Goal: Task Accomplishment & Management: Manage account settings

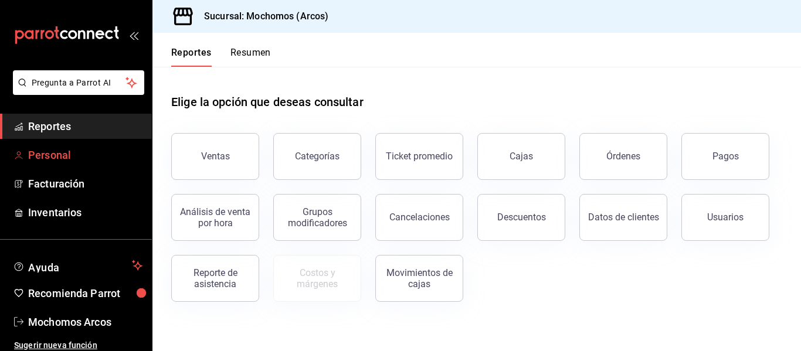
click at [57, 154] on span "Personal" at bounding box center [85, 155] width 114 height 16
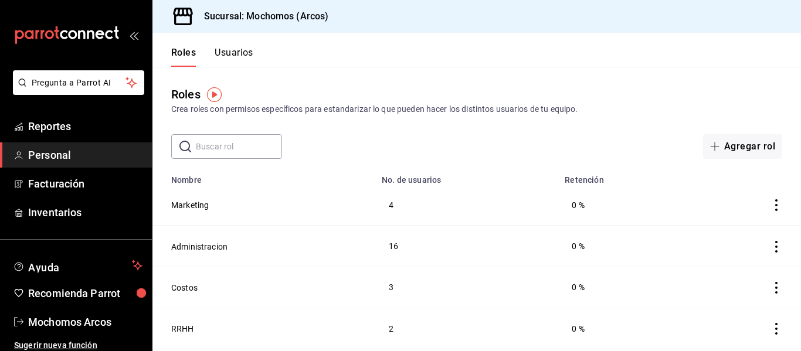
click at [237, 56] on button "Usuarios" at bounding box center [234, 57] width 39 height 20
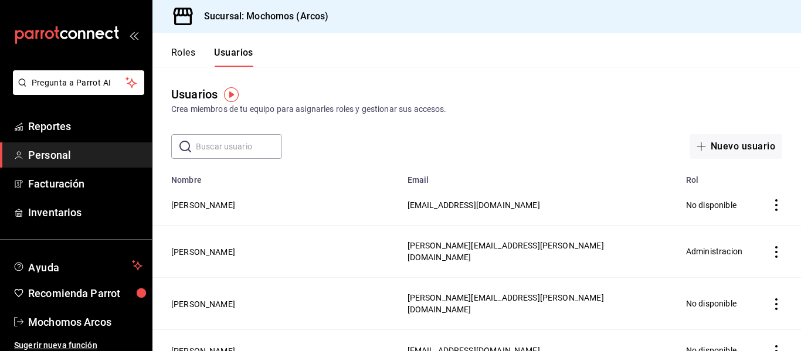
click at [254, 145] on input "text" at bounding box center [239, 146] width 86 height 23
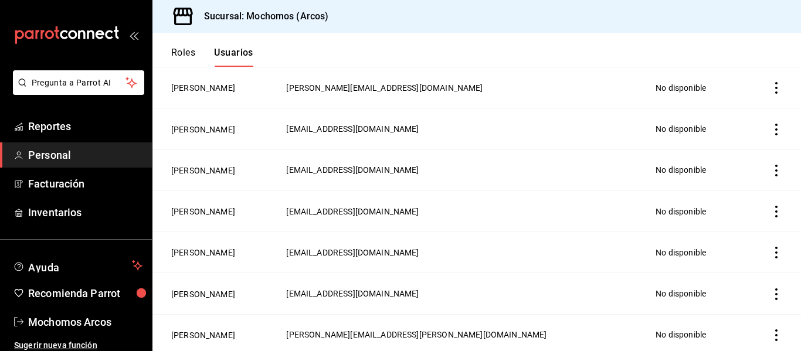
scroll to position [118, 0]
type input "[PERSON_NAME]"
click at [775, 332] on icon "actions" at bounding box center [776, 335] width 2 height 12
click at [621, 333] on div at bounding box center [400, 175] width 801 height 351
click at [227, 329] on button "[PERSON_NAME]" at bounding box center [203, 335] width 64 height 12
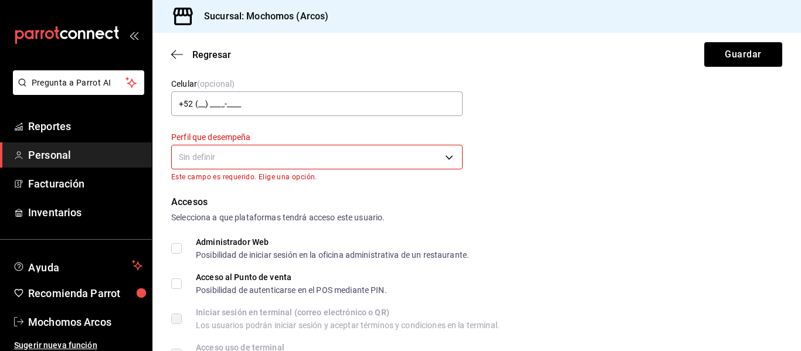
scroll to position [147, 0]
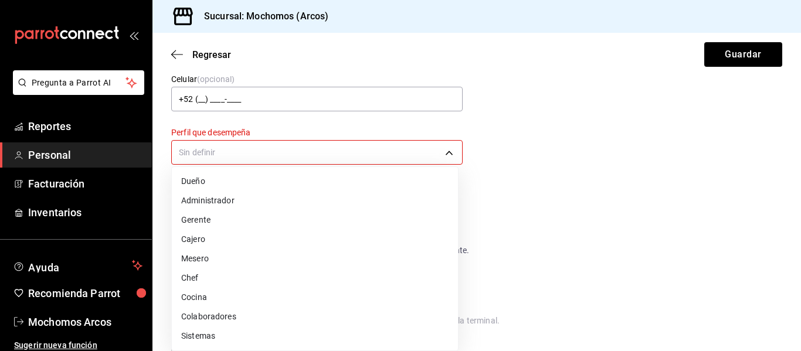
click at [433, 159] on body "Pregunta a Parrot AI Reportes Personal Facturación Inventarios Ayuda Recomienda…" at bounding box center [400, 175] width 801 height 351
click at [214, 223] on li "Gerente" at bounding box center [315, 219] width 286 height 19
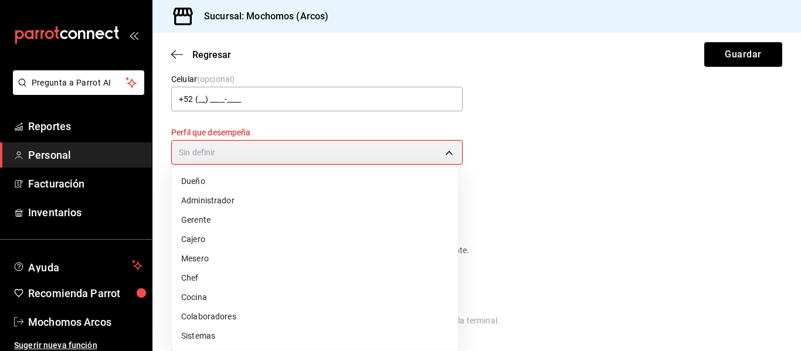
type input "MANAGER"
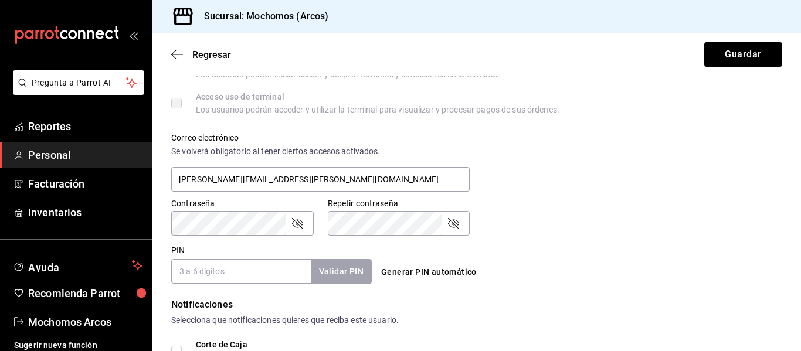
scroll to position [418, 0]
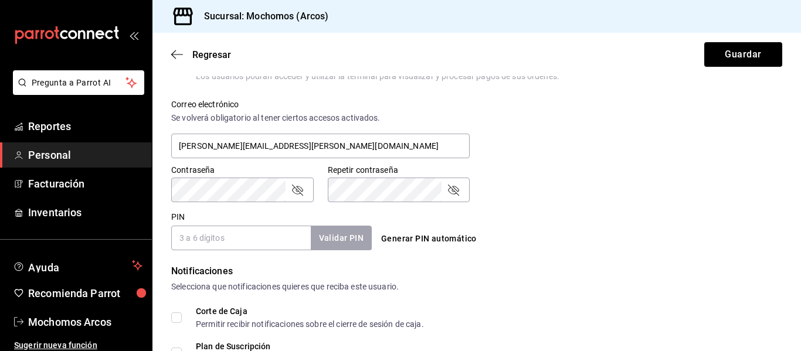
click at [394, 239] on button "Generar PIN automático" at bounding box center [428, 239] width 105 height 22
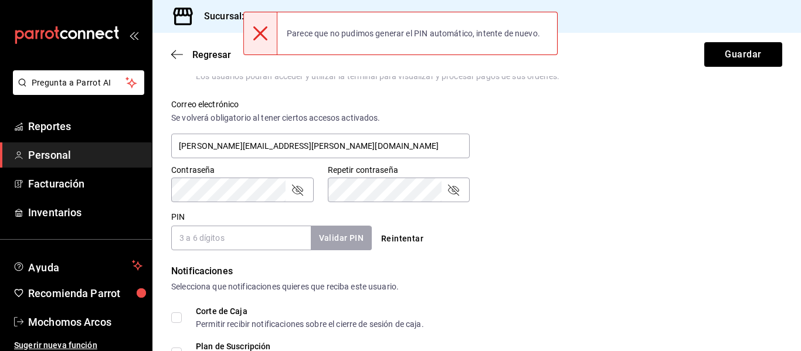
click at [224, 232] on input "PIN" at bounding box center [241, 238] width 140 height 25
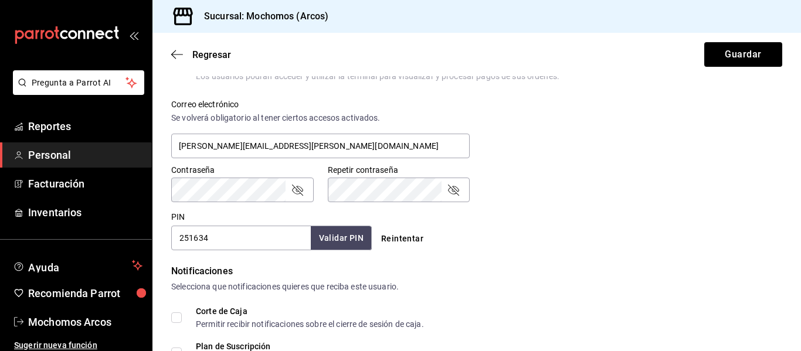
type input "251634"
click at [325, 244] on button "Validar PIN" at bounding box center [341, 238] width 62 height 25
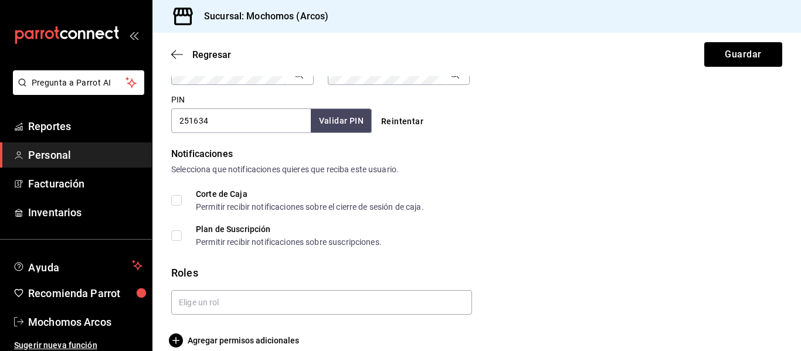
scroll to position [550, 0]
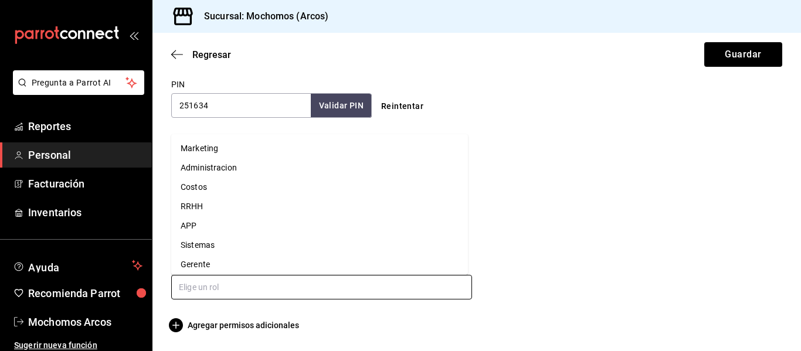
click at [395, 282] on input "text" at bounding box center [321, 287] width 301 height 25
click at [285, 262] on li "Gerente" at bounding box center [319, 264] width 297 height 19
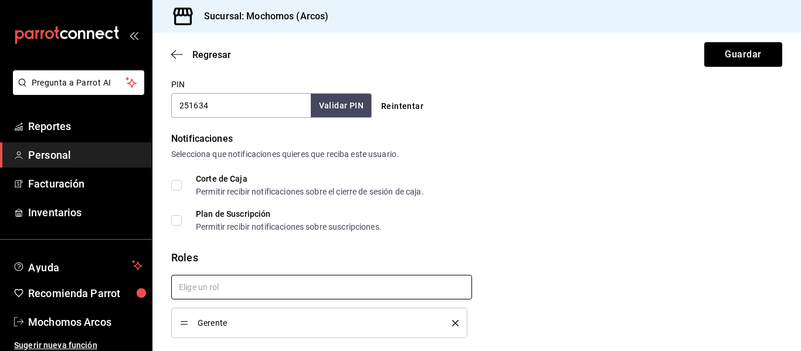
checkbox input "true"
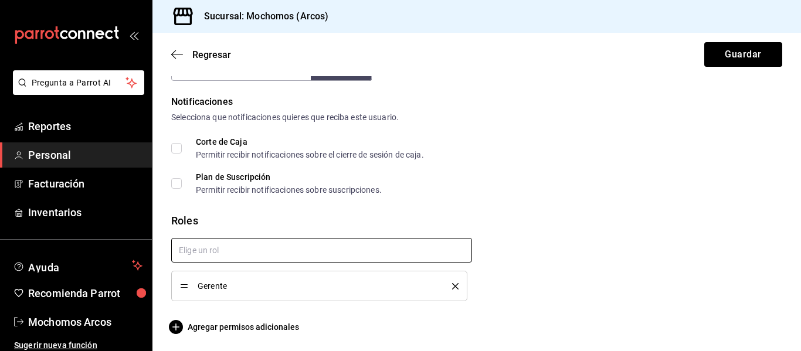
scroll to position [589, 0]
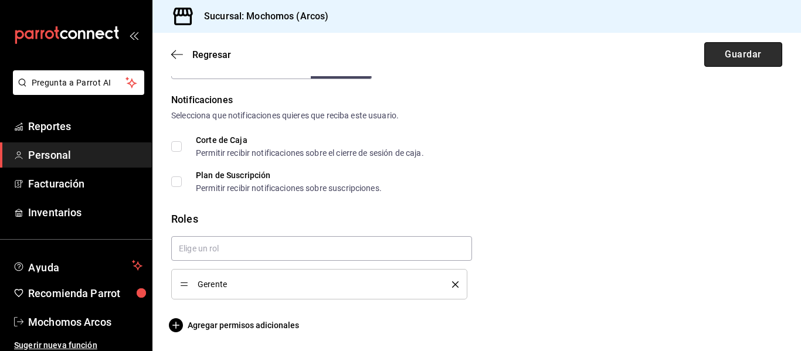
click at [735, 57] on button "Guardar" at bounding box center [743, 54] width 78 height 25
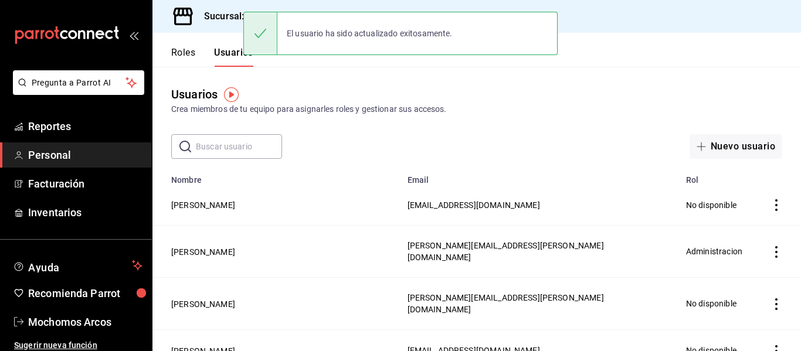
click at [259, 146] on input "text" at bounding box center [239, 146] width 86 height 23
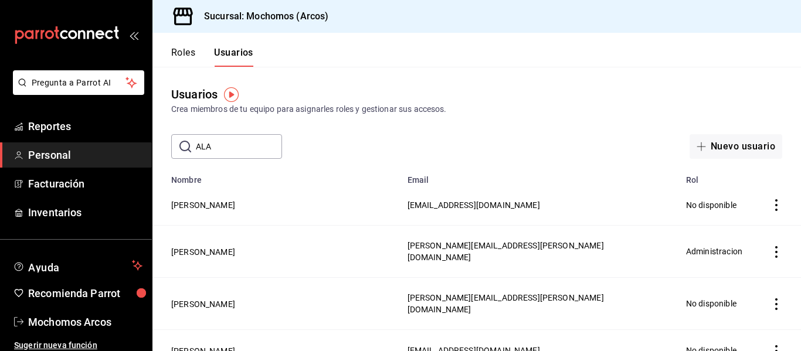
type input "[PERSON_NAME]"
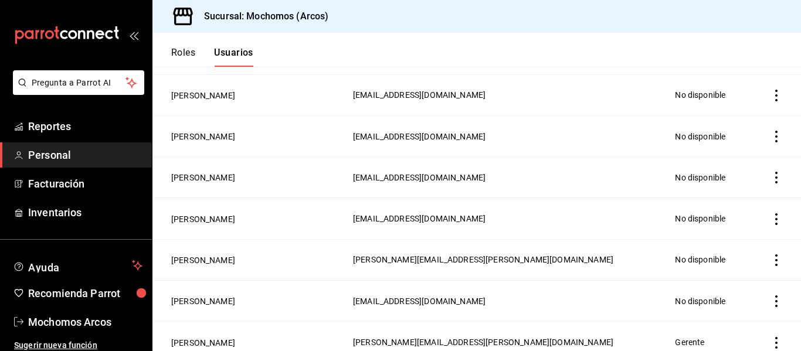
scroll to position [199, 0]
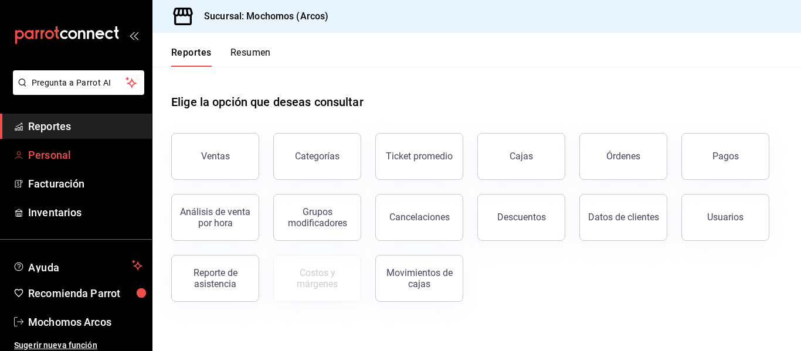
click at [42, 152] on span "Personal" at bounding box center [85, 155] width 114 height 16
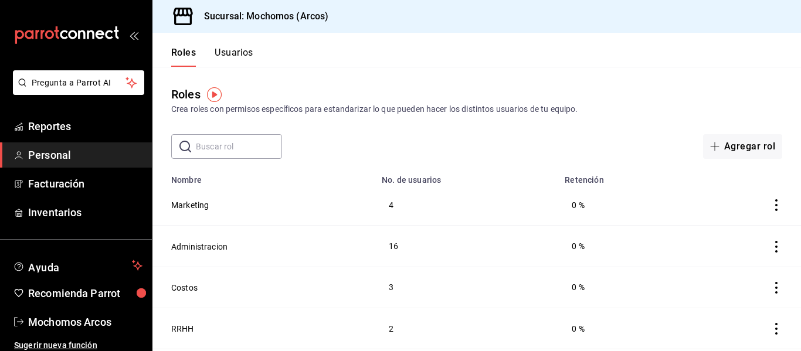
click at [236, 53] on button "Usuarios" at bounding box center [234, 57] width 39 height 20
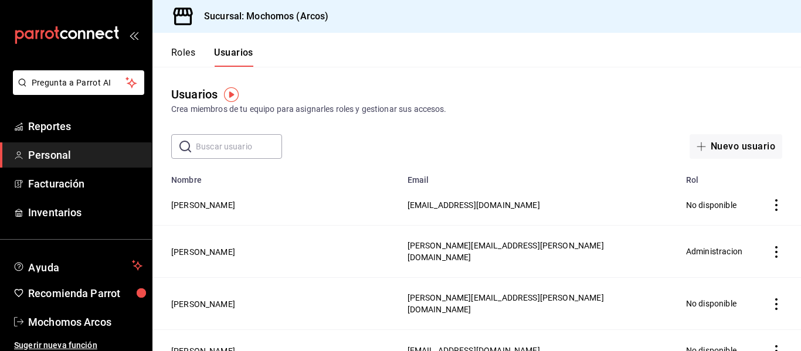
click at [243, 144] on input "text" at bounding box center [239, 146] width 86 height 23
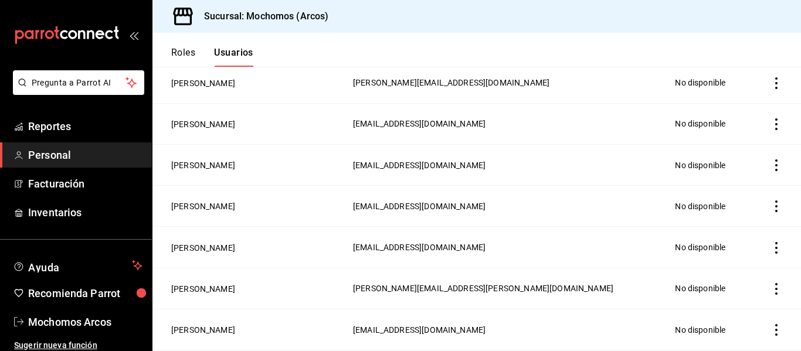
scroll to position [199, 0]
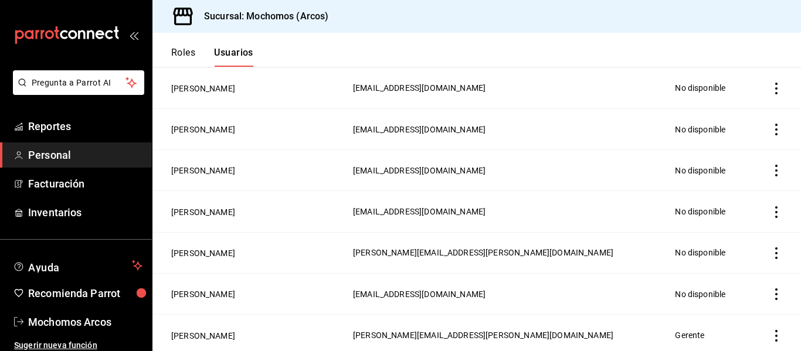
type input "[PERSON_NAME]"
click at [770, 333] on icon "actions" at bounding box center [776, 336] width 12 height 12
click at [187, 333] on div at bounding box center [400, 175] width 801 height 351
click at [202, 330] on button "[PERSON_NAME]" at bounding box center [203, 336] width 64 height 12
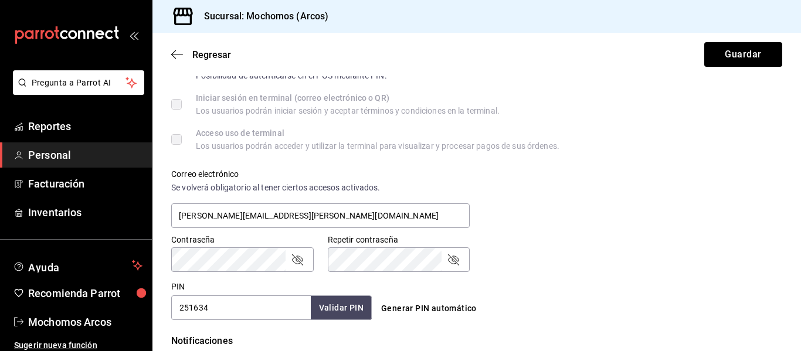
scroll to position [373, 0]
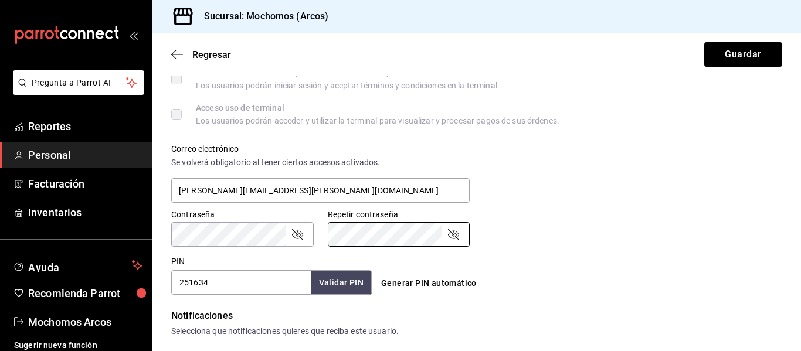
click at [543, 253] on div "Generar PIN automático" at bounding box center [474, 272] width 205 height 43
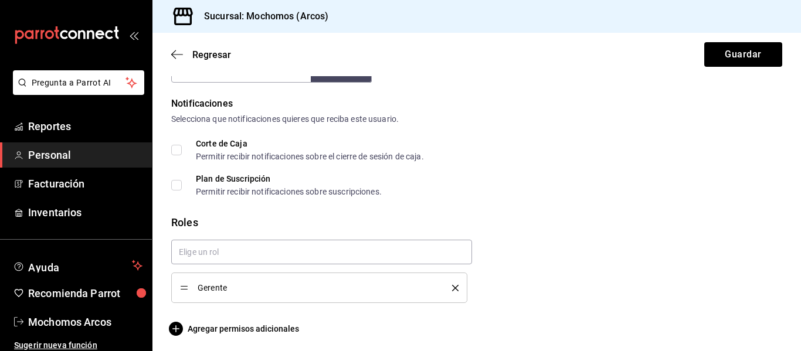
scroll to position [589, 0]
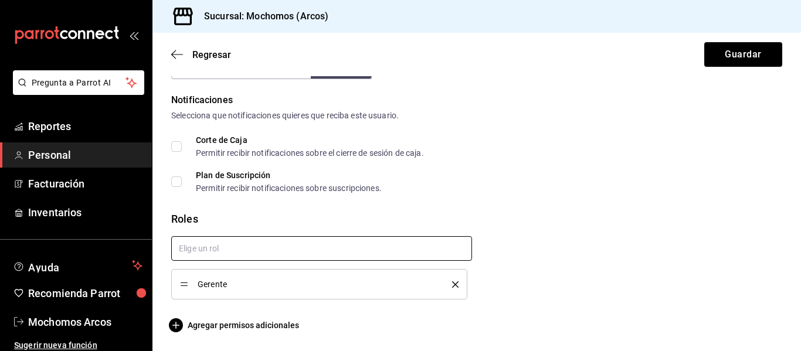
click at [441, 248] on input "text" at bounding box center [321, 248] width 301 height 25
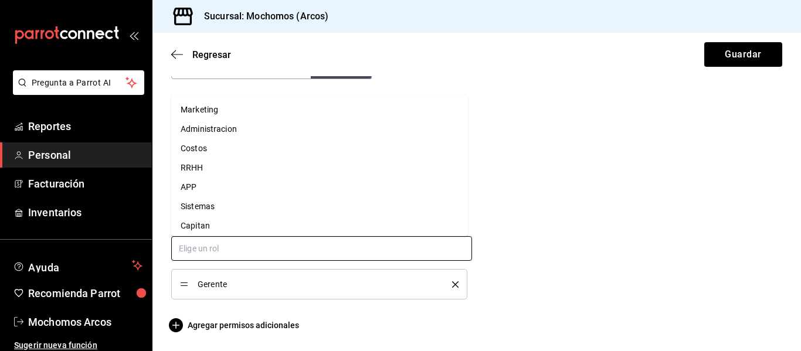
scroll to position [62, 0]
click at [205, 162] on li "Capitan" at bounding box center [319, 163] width 297 height 19
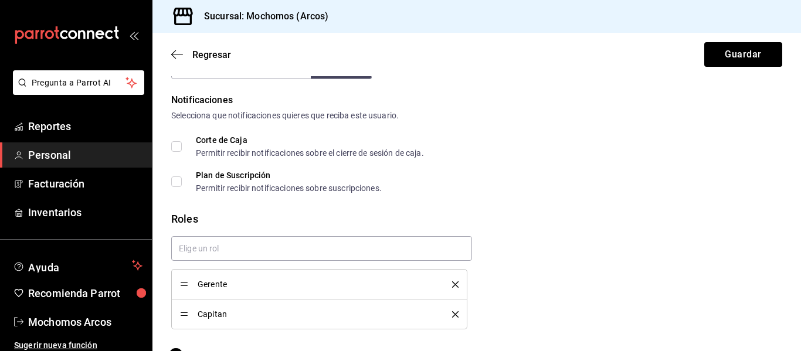
click at [452, 317] on icon "delete" at bounding box center [455, 314] width 6 height 6
click at [254, 320] on span "Agregar permisos adicionales" at bounding box center [235, 325] width 128 height 14
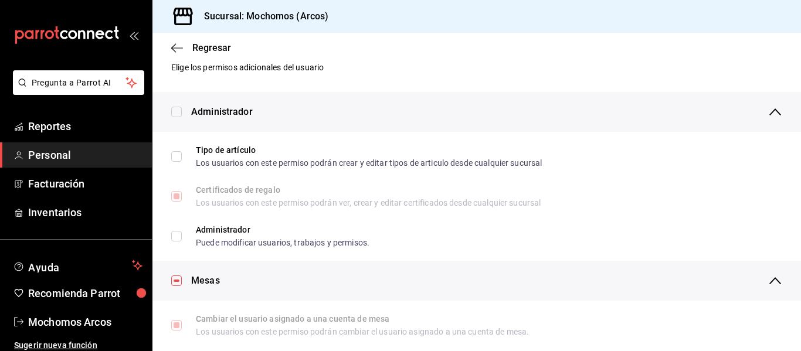
scroll to position [0, 0]
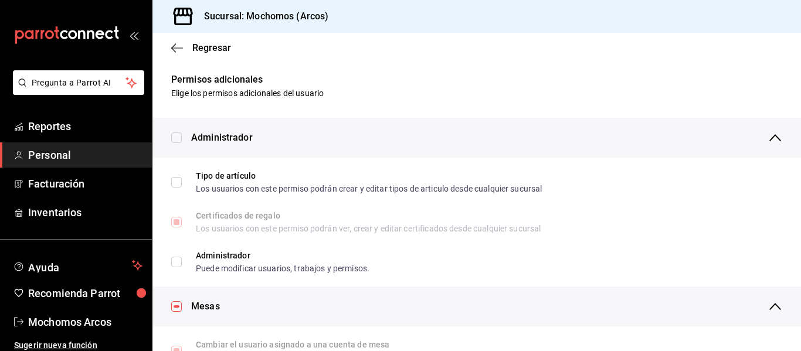
click at [759, 134] on div "Administrador" at bounding box center [486, 138] width 591 height 40
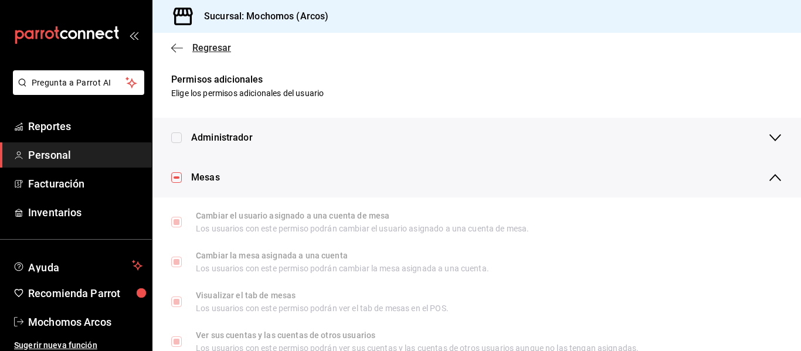
click at [175, 49] on icon "button" at bounding box center [177, 48] width 12 height 11
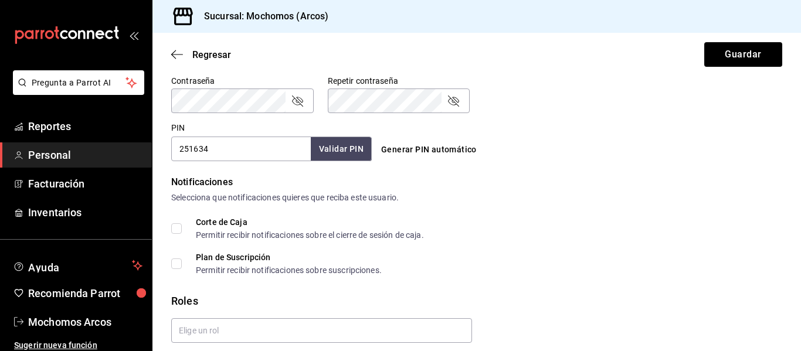
scroll to position [508, 0]
click at [732, 56] on button "Guardar" at bounding box center [743, 54] width 78 height 25
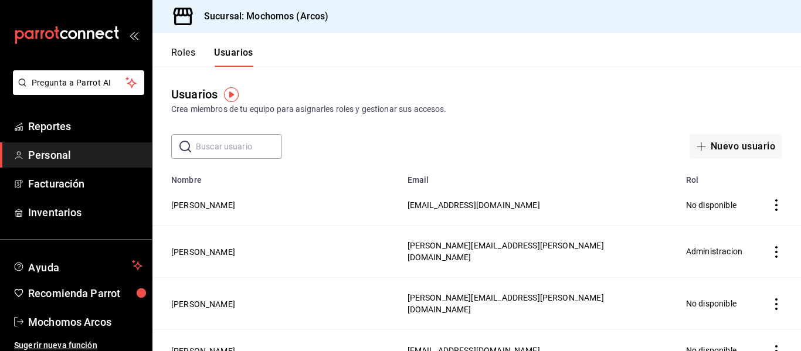
click at [510, 63] on header "Roles Usuarios" at bounding box center [476, 50] width 648 height 34
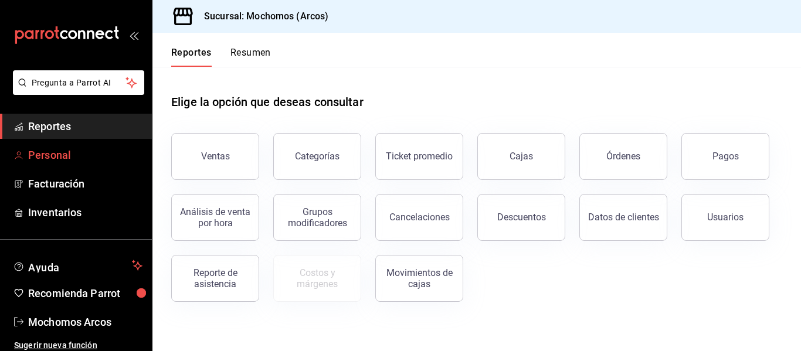
click at [67, 154] on span "Personal" at bounding box center [85, 155] width 114 height 16
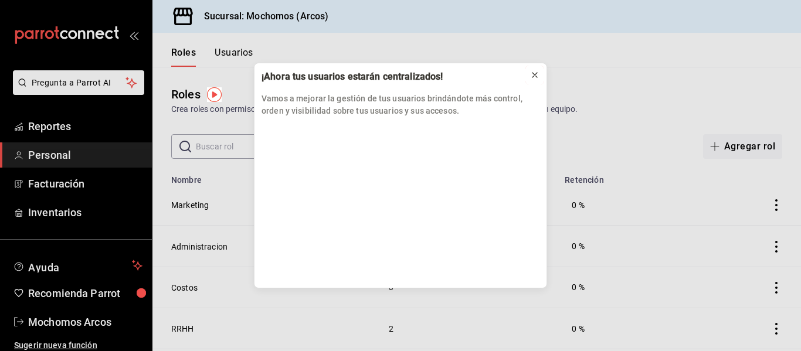
click at [536, 74] on icon at bounding box center [534, 75] width 5 height 5
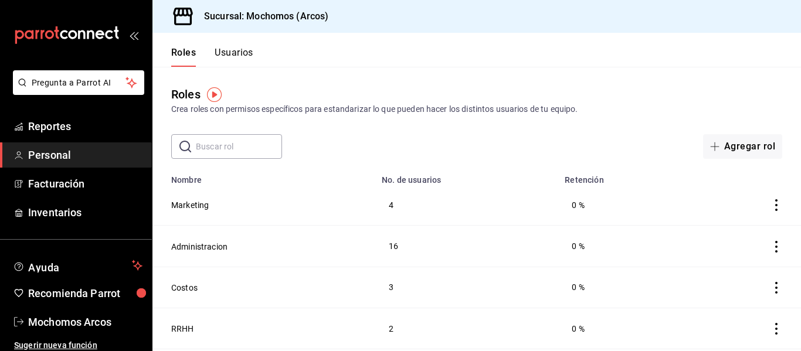
click at [239, 52] on button "Usuarios" at bounding box center [234, 57] width 39 height 20
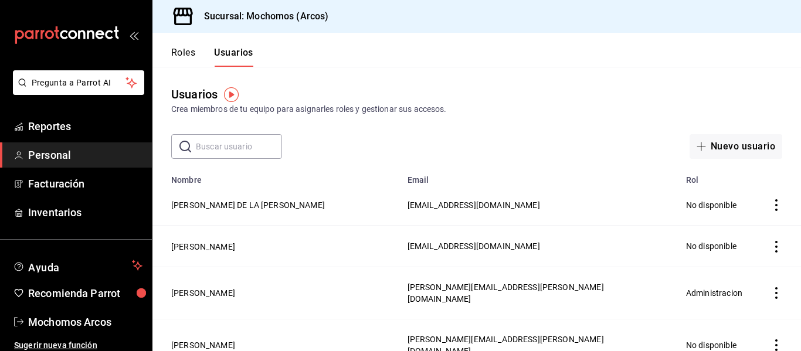
click at [243, 149] on input "text" at bounding box center [239, 146] width 86 height 23
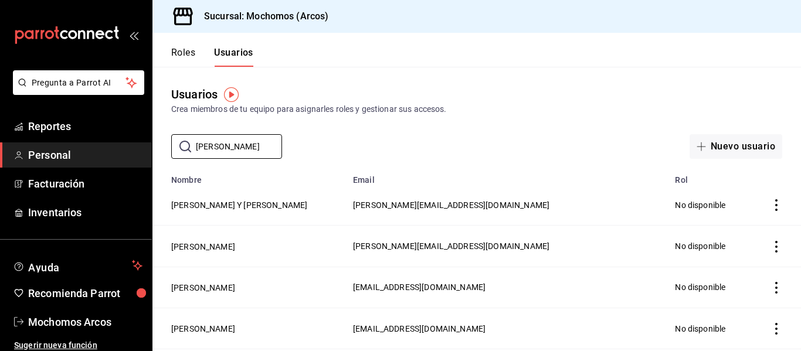
type input "[PERSON_NAME]"
click at [427, 131] on div "Usuarios Crea miembros de tu equipo para asignarles roles y gestionar sus acces…" at bounding box center [476, 113] width 648 height 92
click at [249, 143] on input "[PERSON_NAME]" at bounding box center [239, 146] width 86 height 23
click at [484, 117] on div "Usuarios Crea miembros de tu equipo para asignarles roles y gestionar sus acces…" at bounding box center [476, 113] width 648 height 92
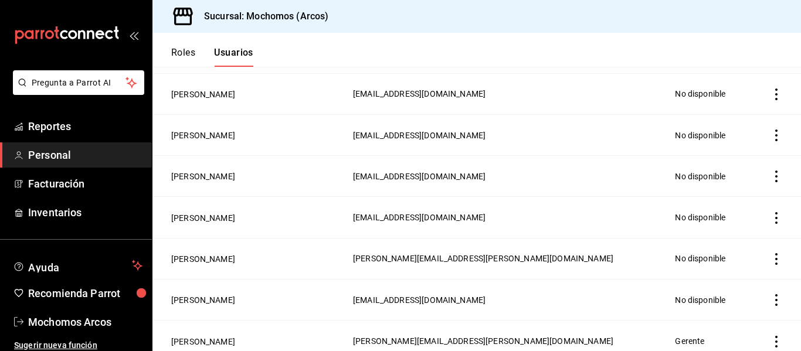
scroll to position [199, 0]
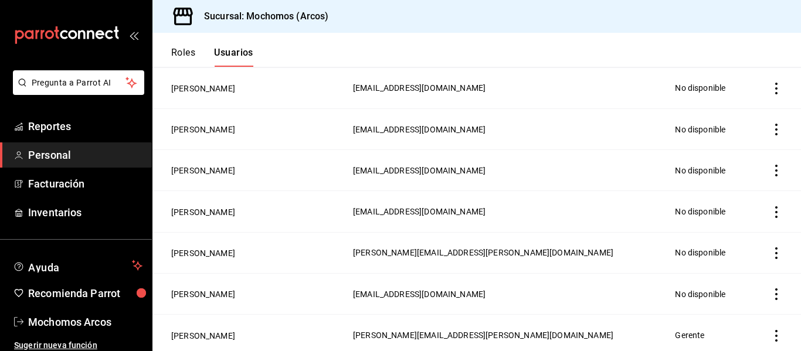
click at [770, 330] on icon "actions" at bounding box center [776, 336] width 12 height 12
click at [712, 318] on span "Eliminar" at bounding box center [725, 320] width 30 height 9
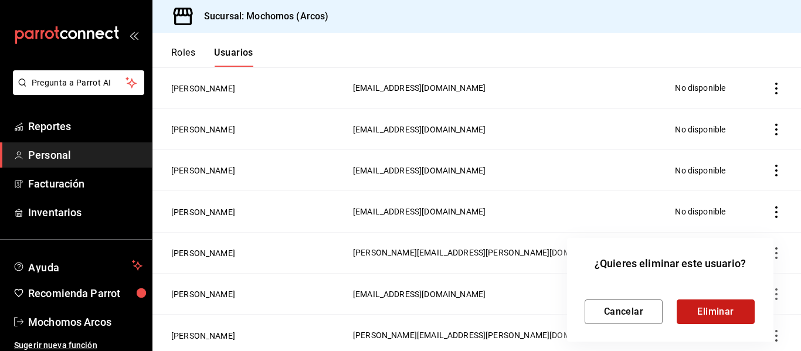
click at [709, 311] on button "Eliminar" at bounding box center [715, 312] width 78 height 25
click at [562, 64] on div at bounding box center [400, 175] width 801 height 351
click at [679, 315] on div "Cancelar Eliminar" at bounding box center [669, 312] width 171 height 25
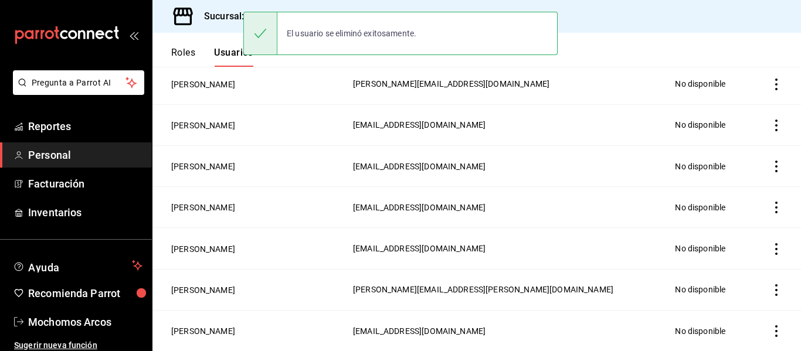
scroll to position [158, 0]
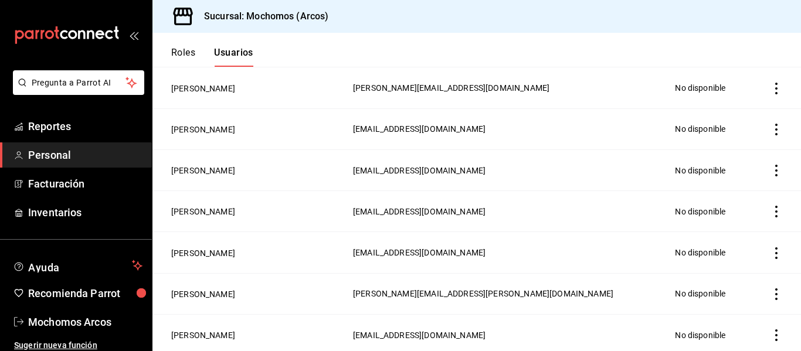
click at [606, 48] on header "Roles Usuarios" at bounding box center [476, 50] width 648 height 34
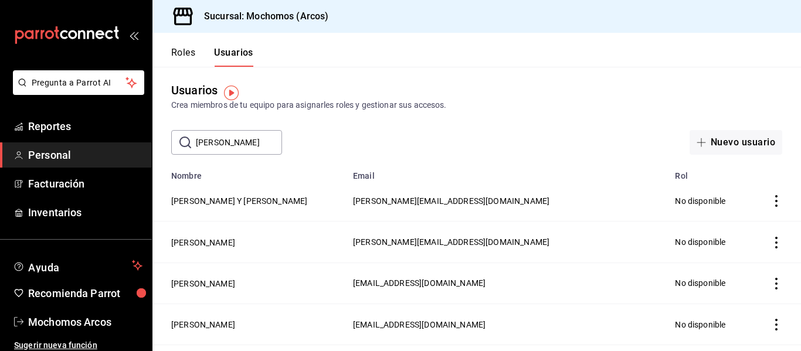
scroll to position [2, 0]
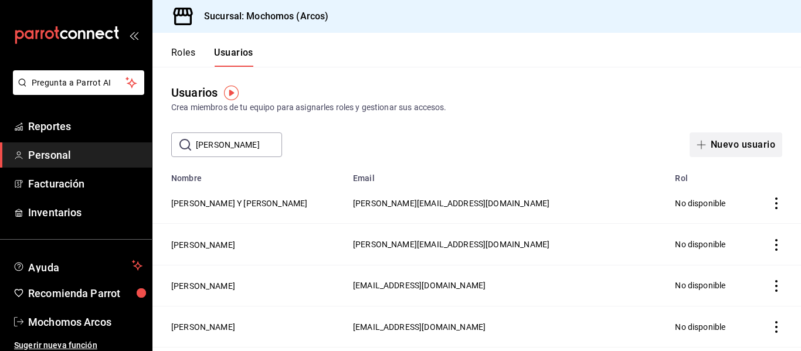
click at [754, 140] on button "Nuevo usuario" at bounding box center [735, 144] width 93 height 25
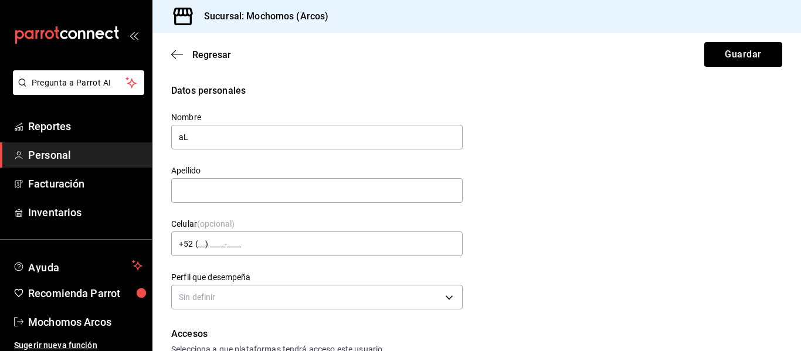
type input "a"
type input "[PERSON_NAME]"
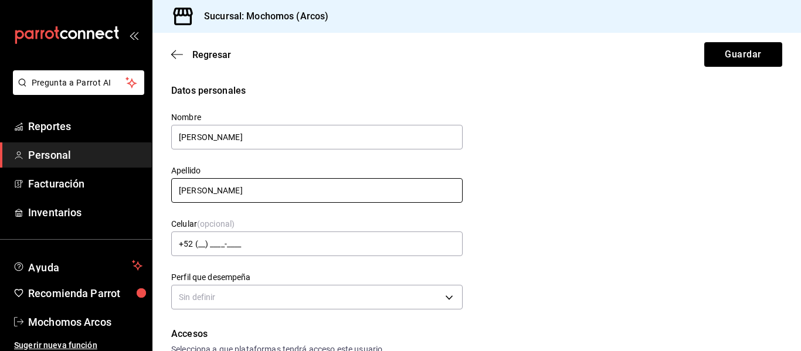
type input "OSORIO CASTILLO"
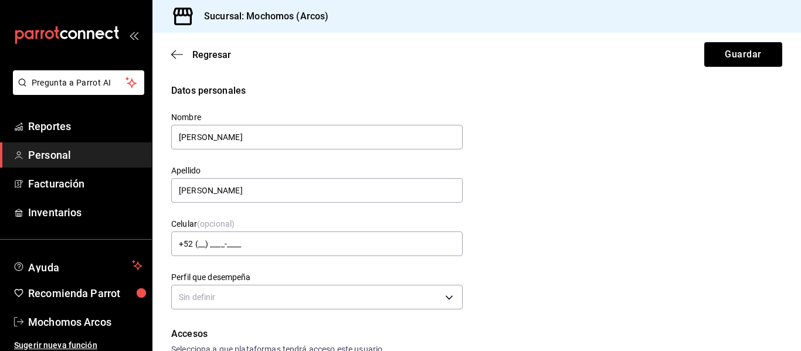
click at [601, 195] on div "Datos personales Nombre ALAN Apellido OSORIO CASTILLO Celular (opcional) +52 (_…" at bounding box center [476, 198] width 611 height 229
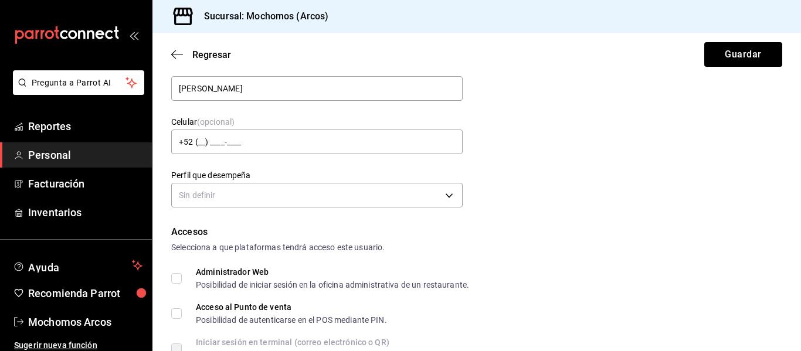
scroll to position [135, 0]
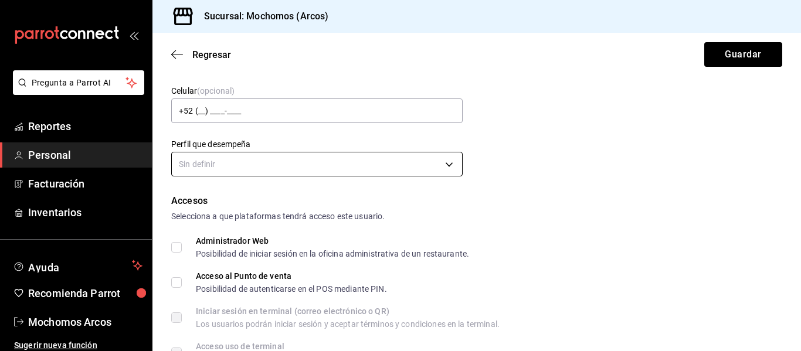
click at [347, 175] on body "Pregunta a Parrot AI Reportes Personal Facturación Inventarios Ayuda Recomienda…" at bounding box center [400, 175] width 801 height 351
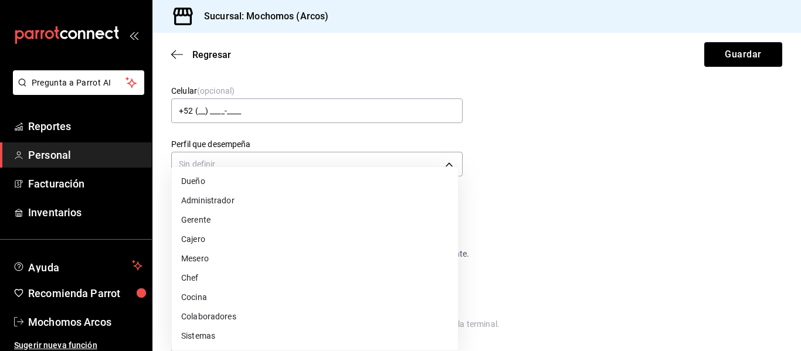
click at [255, 218] on li "Gerente" at bounding box center [315, 219] width 286 height 19
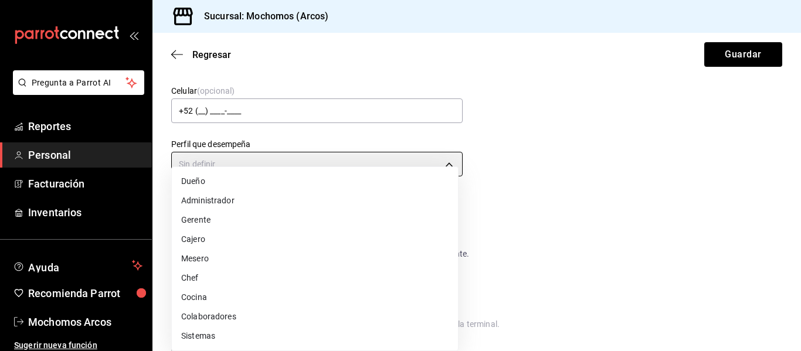
type input "MANAGER"
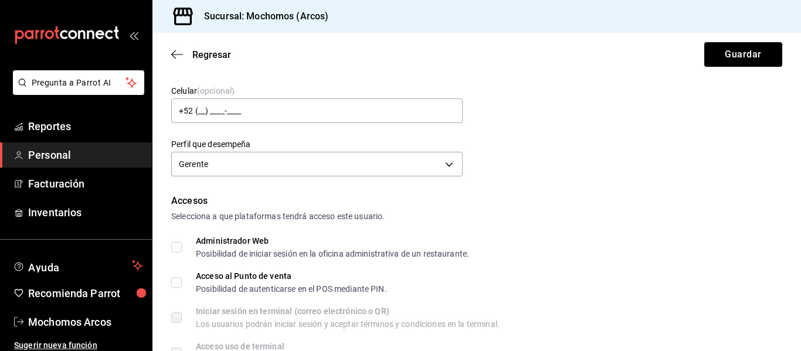
click at [581, 202] on div "Accesos" at bounding box center [476, 201] width 611 height 14
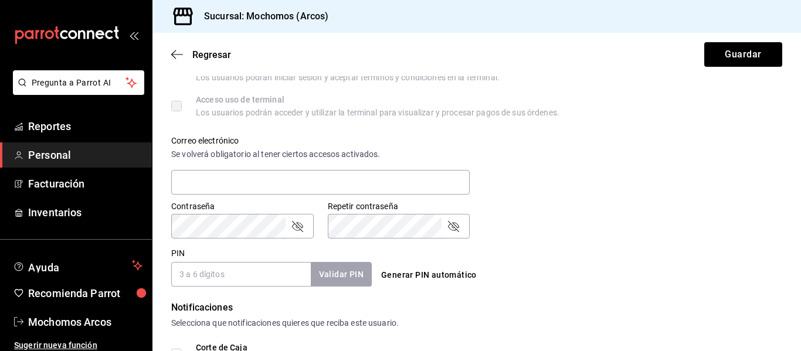
scroll to position [403, 0]
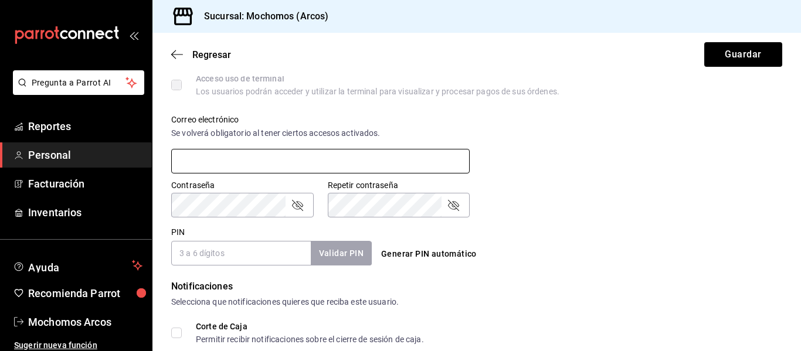
click at [305, 164] on input "text" at bounding box center [320, 161] width 298 height 25
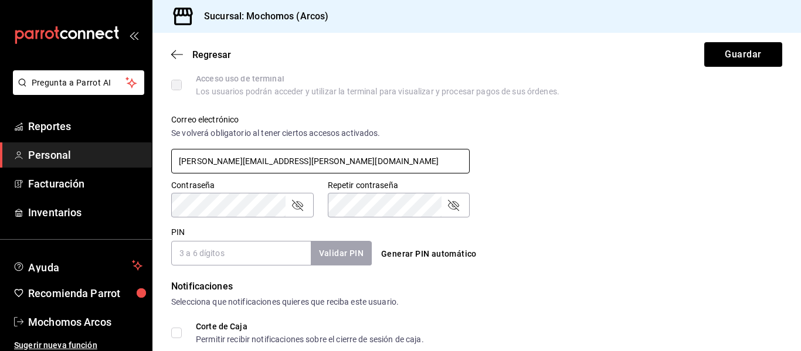
type input "ALAN.OSORIO@GRUPOCOSTENO.COM"
click at [253, 251] on input "PIN" at bounding box center [241, 253] width 140 height 25
type input "2516"
click at [325, 260] on button "Validar PIN" at bounding box center [341, 253] width 62 height 25
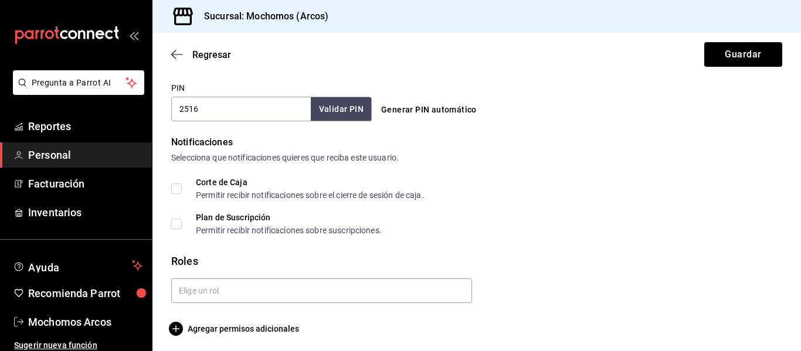
scroll to position [550, 0]
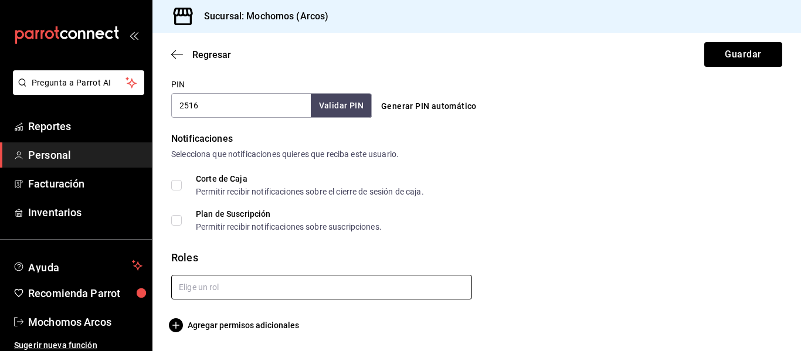
click at [434, 276] on input "text" at bounding box center [321, 287] width 301 height 25
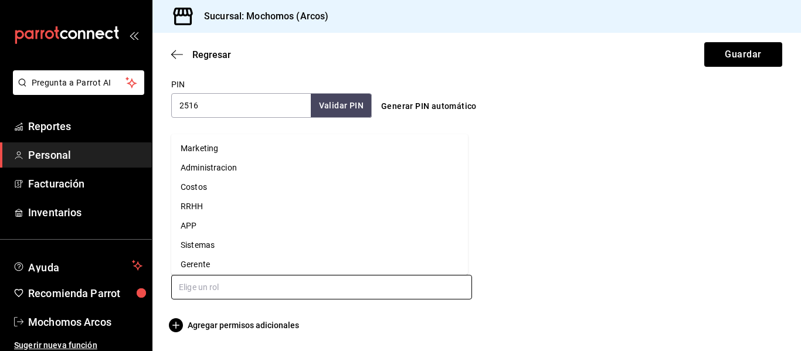
click at [314, 260] on li "Gerente" at bounding box center [319, 264] width 297 height 19
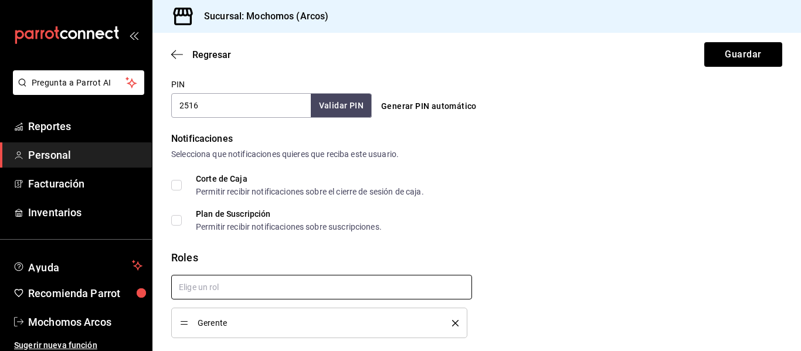
checkbox input "true"
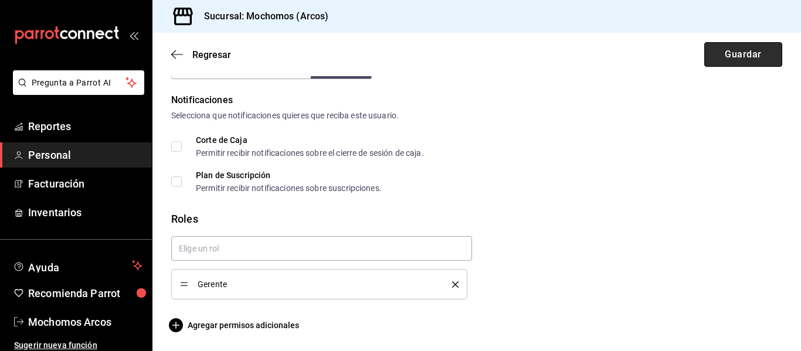
click at [747, 55] on button "Guardar" at bounding box center [743, 54] width 78 height 25
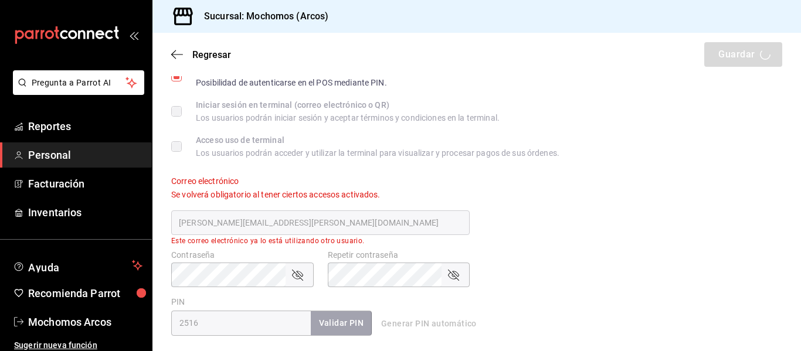
scroll to position [308, 0]
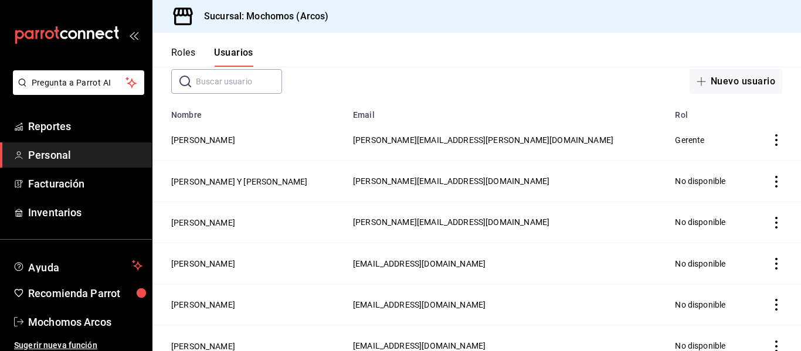
scroll to position [28, 0]
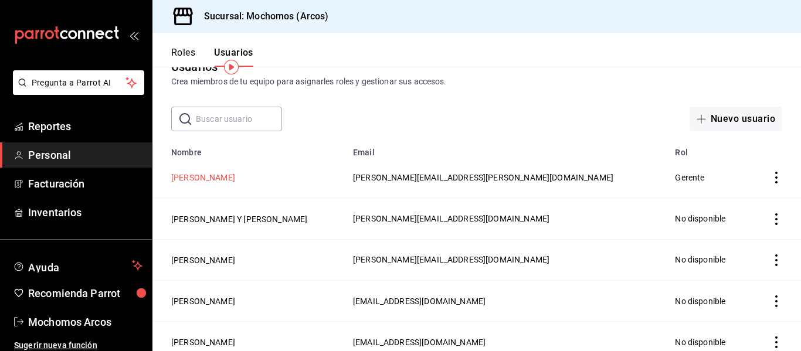
click at [235, 174] on button "ALAN OSORIO CASTILLO" at bounding box center [203, 178] width 64 height 12
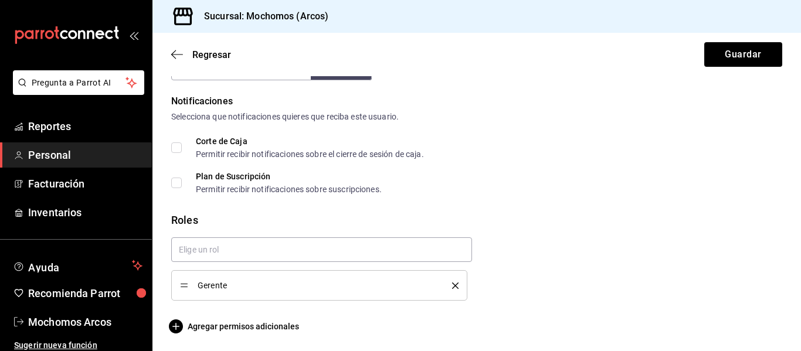
scroll to position [589, 0]
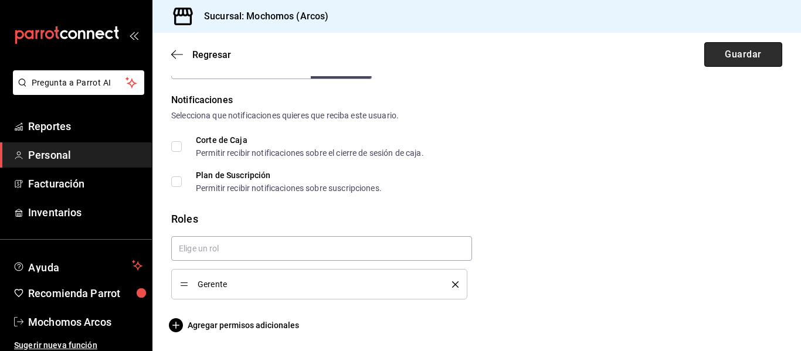
click at [726, 53] on button "Guardar" at bounding box center [743, 54] width 78 height 25
